Goal: Task Accomplishment & Management: Use online tool/utility

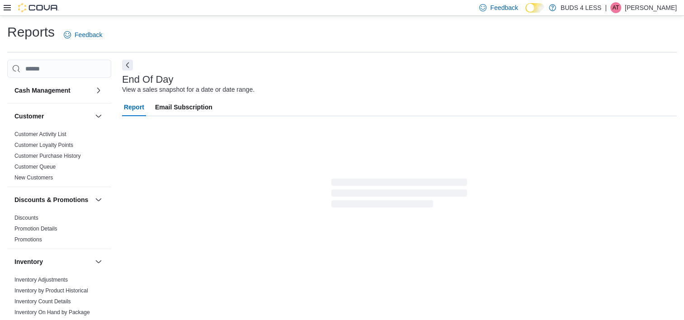
scroll to position [5, 0]
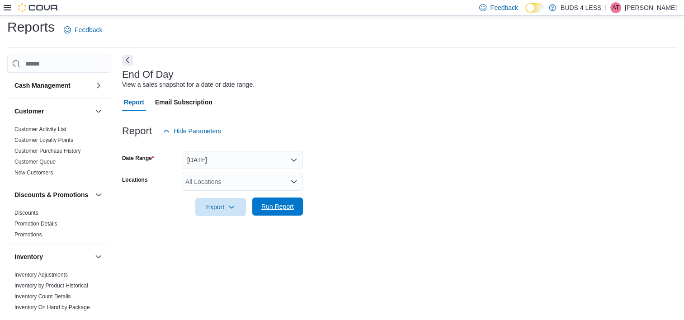
click at [275, 204] on span "Run Report" at bounding box center [277, 206] width 33 height 9
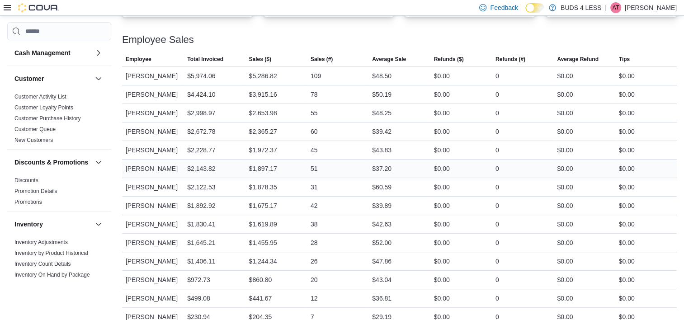
scroll to position [431, 0]
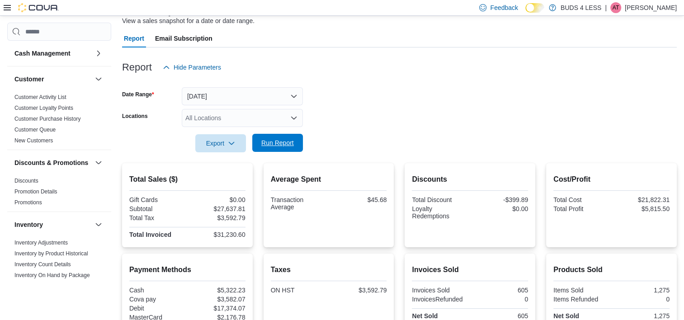
click at [274, 139] on span "Run Report" at bounding box center [277, 142] width 33 height 9
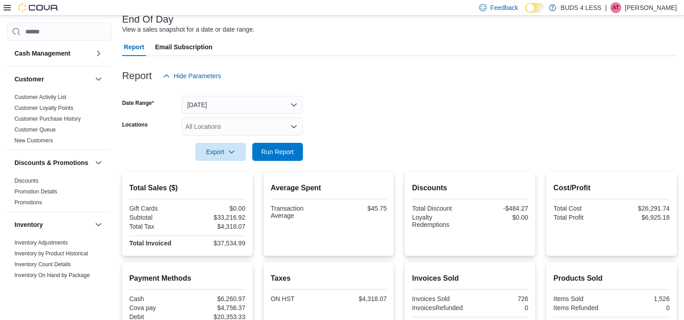
scroll to position [0, 0]
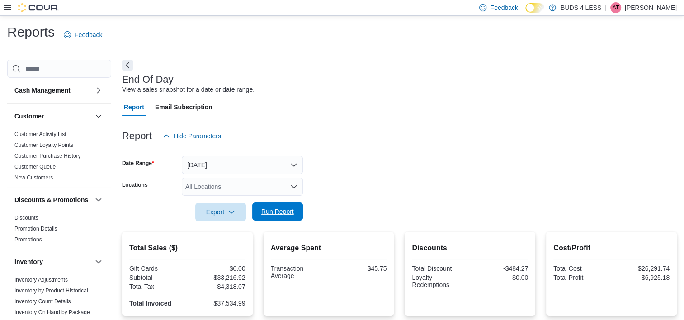
click at [275, 213] on span "Run Report" at bounding box center [277, 211] width 33 height 9
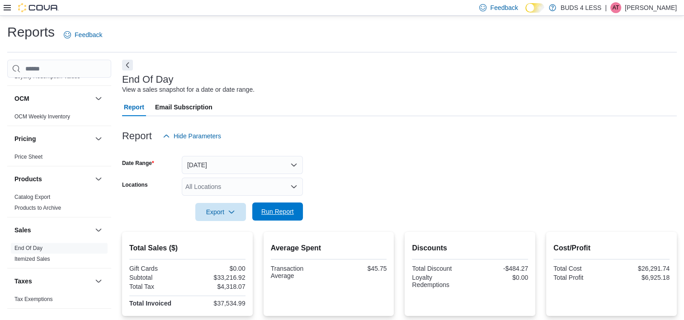
click at [275, 206] on span "Run Report" at bounding box center [278, 212] width 40 height 18
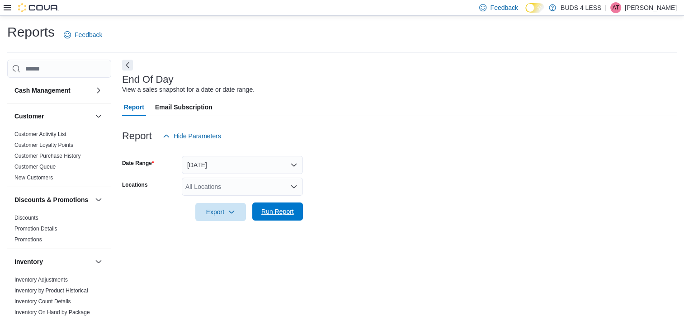
scroll to position [5, 0]
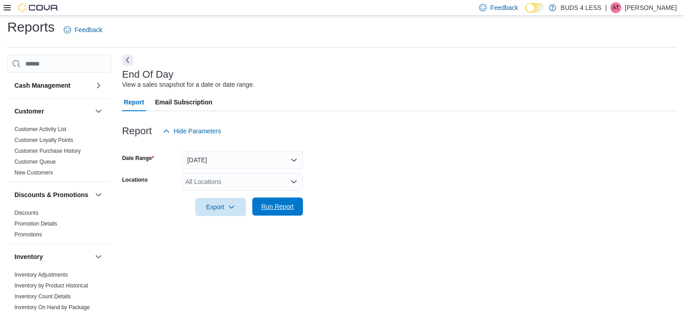
click at [297, 212] on span "Run Report" at bounding box center [278, 207] width 40 height 18
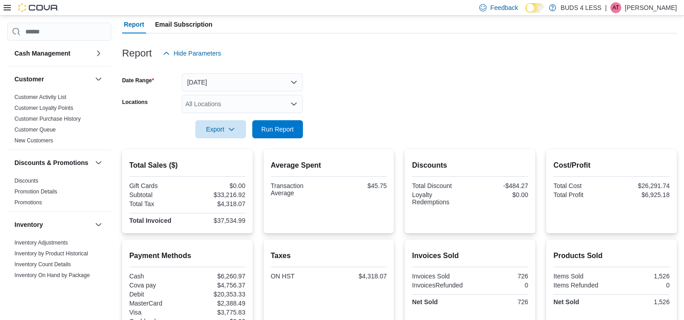
scroll to position [186, 0]
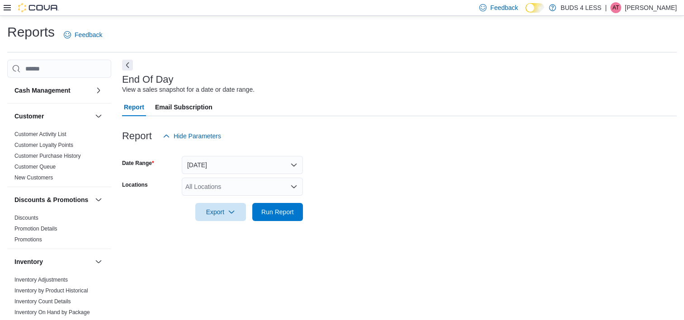
scroll to position [5, 0]
